Goal: Navigation & Orientation: Find specific page/section

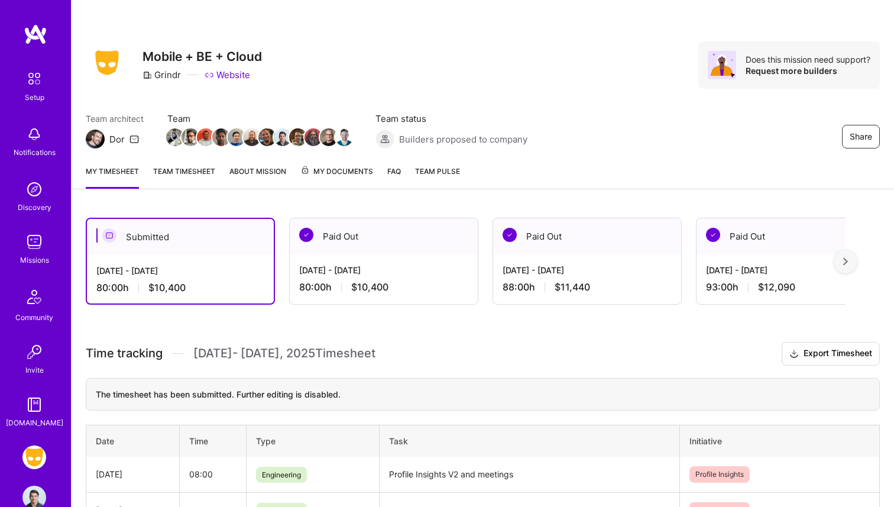
click at [166, 177] on link "Team timesheet" at bounding box center [184, 177] width 62 height 24
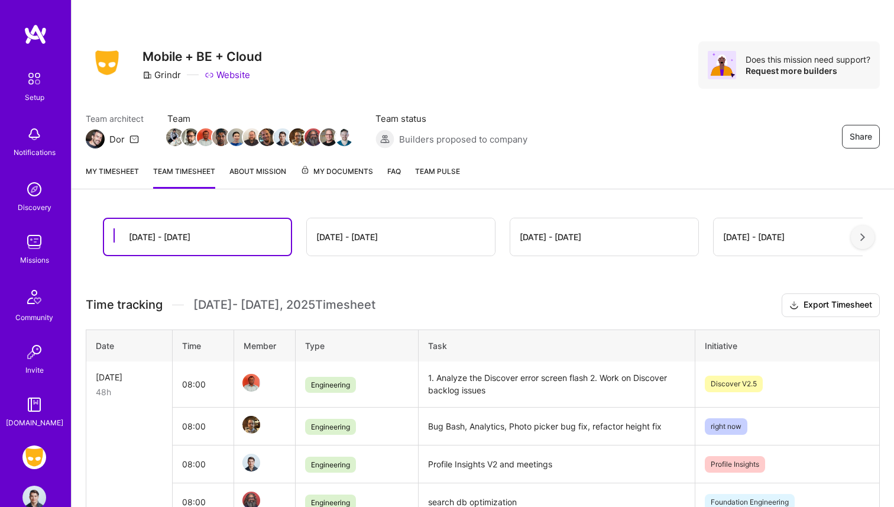
click at [313, 176] on span "My Documents" at bounding box center [336, 171] width 73 height 13
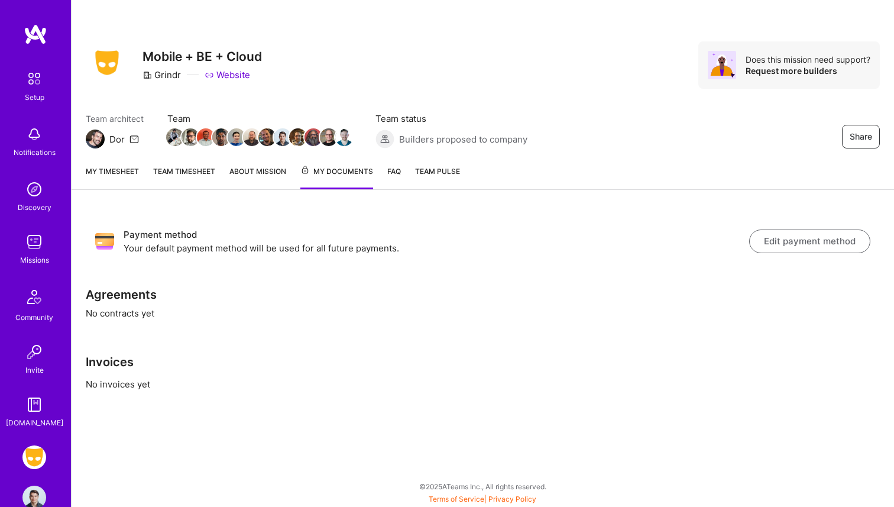
click at [274, 177] on link "About Mission" at bounding box center [257, 177] width 57 height 24
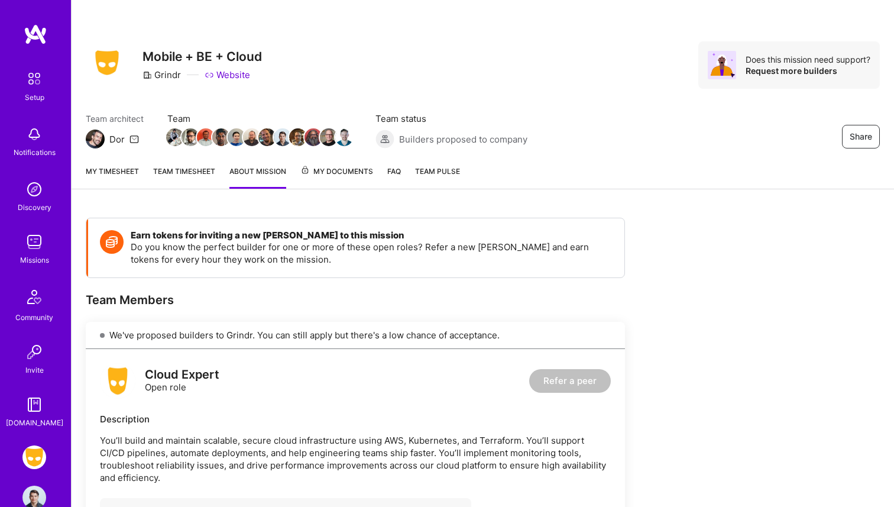
click at [332, 177] on span "My Documents" at bounding box center [336, 171] width 73 height 13
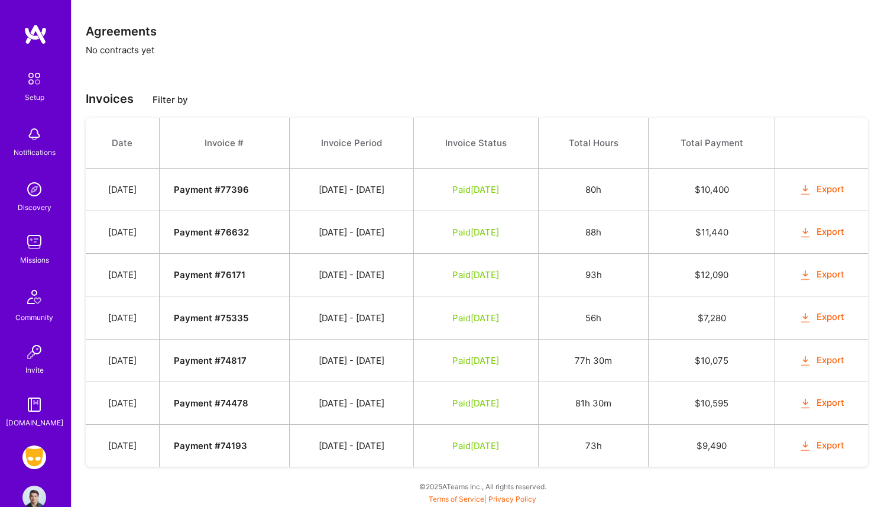
scroll to position [263, 0]
